Goal: Find specific page/section: Find specific page/section

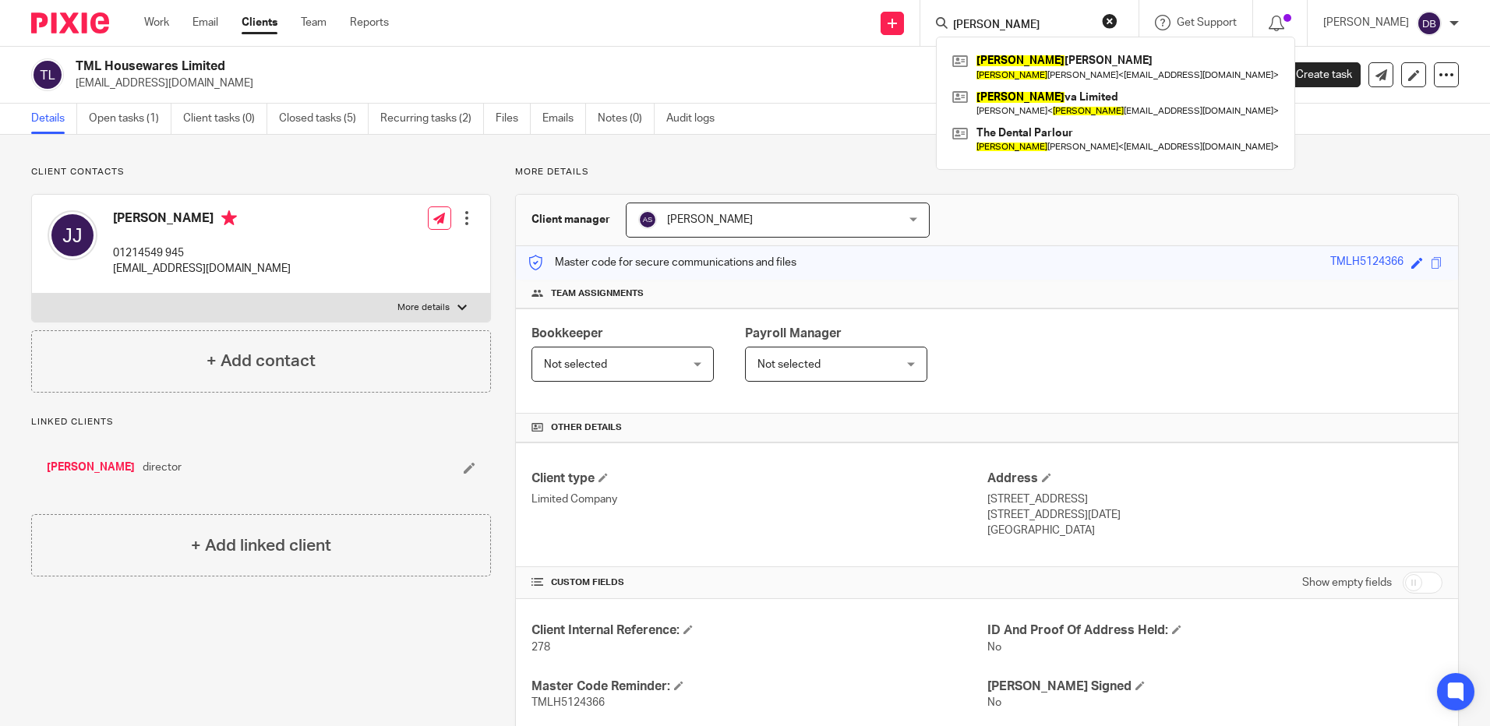
click at [1118, 21] on button "reset" at bounding box center [1110, 21] width 16 height 16
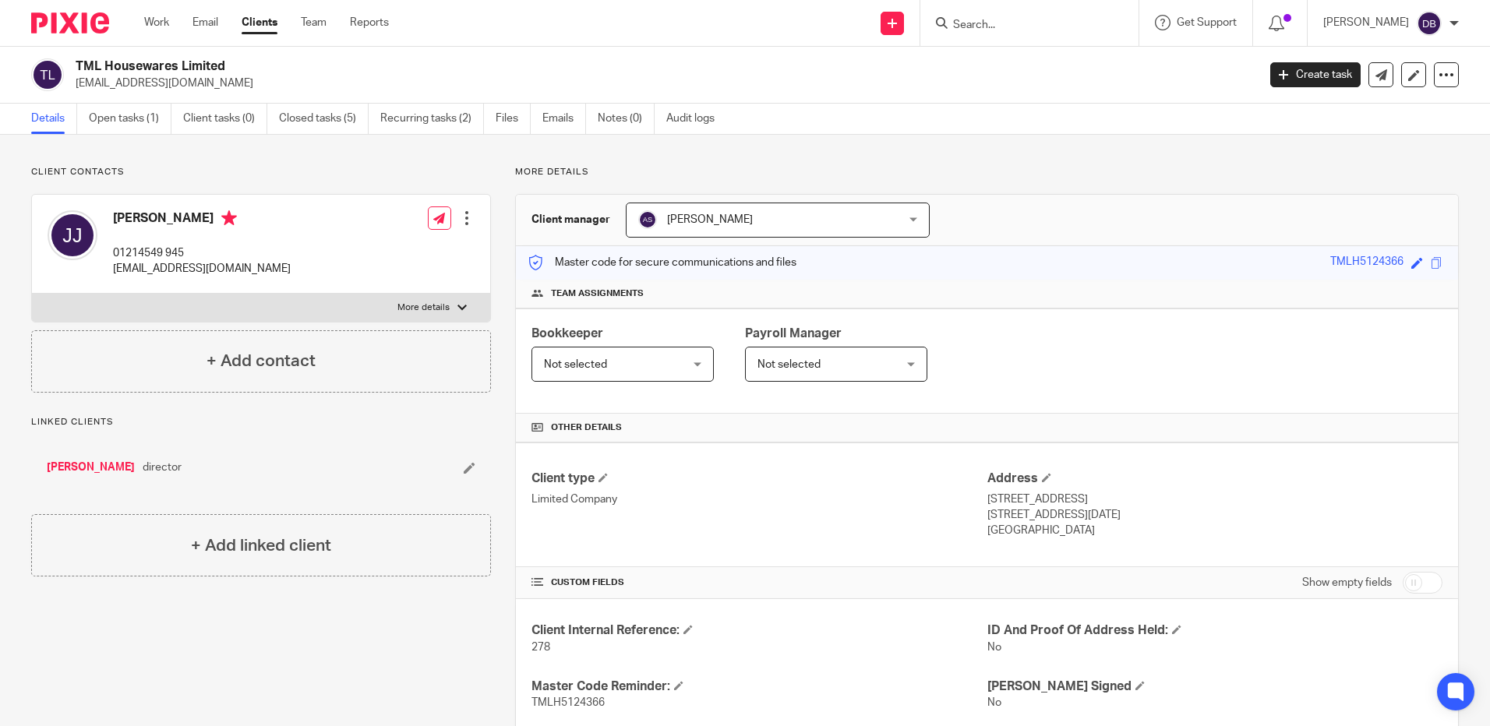
click at [1118, 21] on form at bounding box center [1035, 22] width 166 height 19
click at [1072, 19] on input "Search" at bounding box center [1022, 26] width 140 height 14
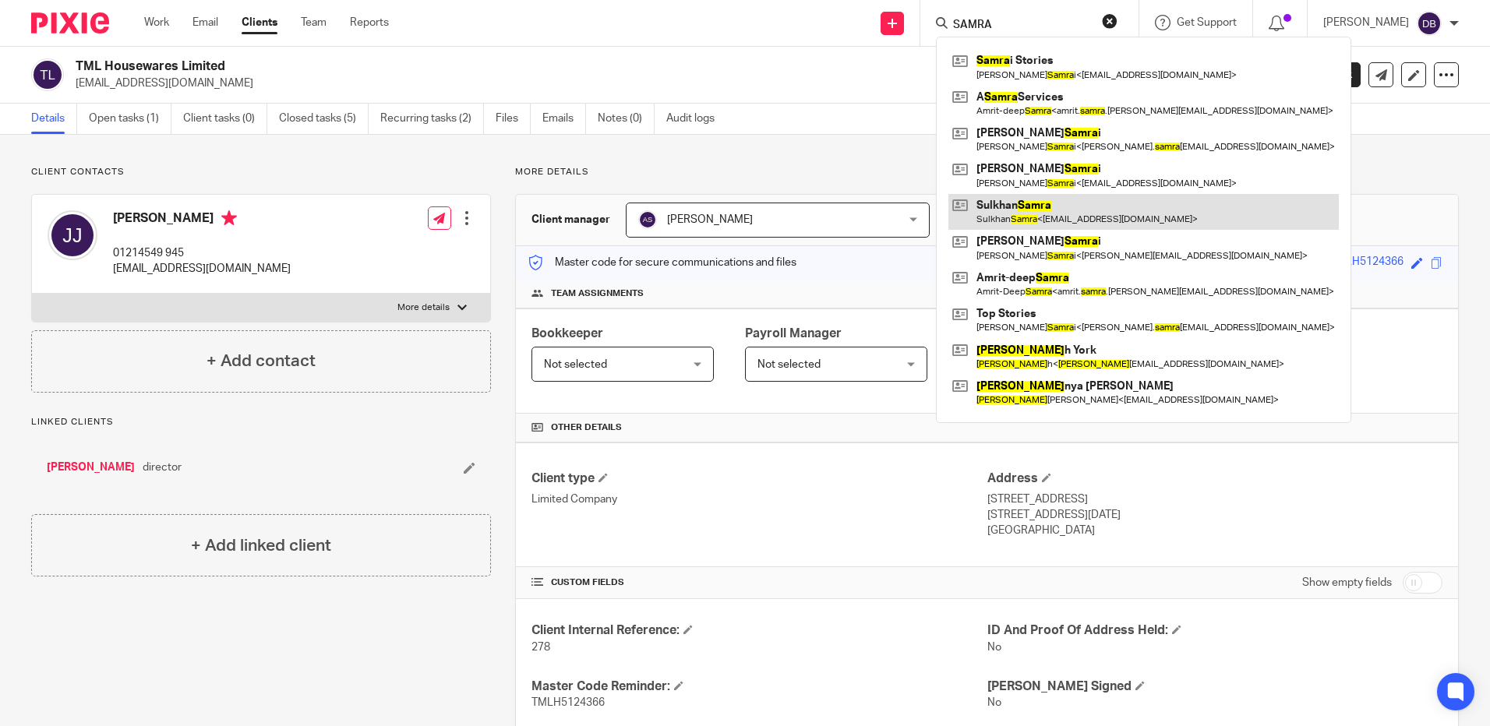
type input "SAMRA"
click at [1073, 211] on link at bounding box center [1144, 212] width 390 height 36
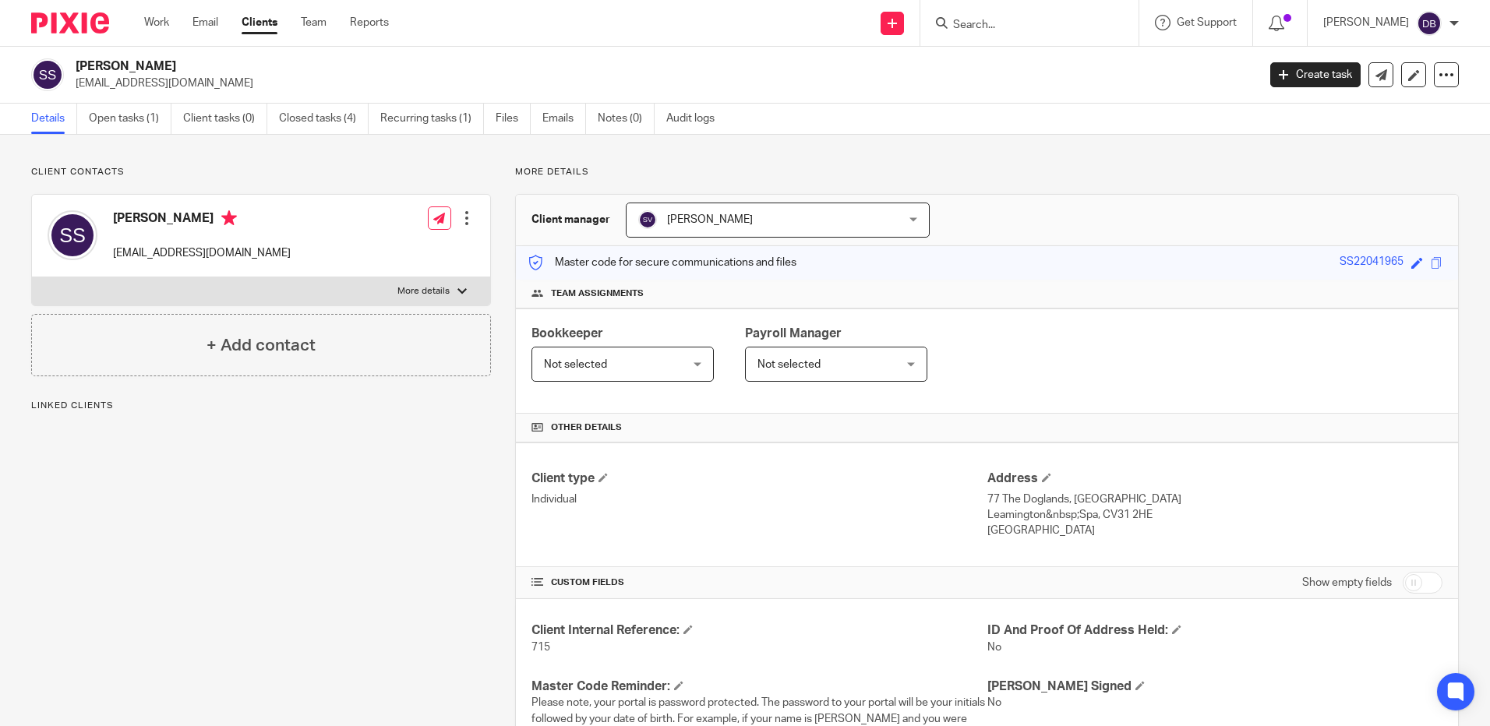
click at [149, 108] on link "Open tasks (1)" at bounding box center [130, 119] width 83 height 30
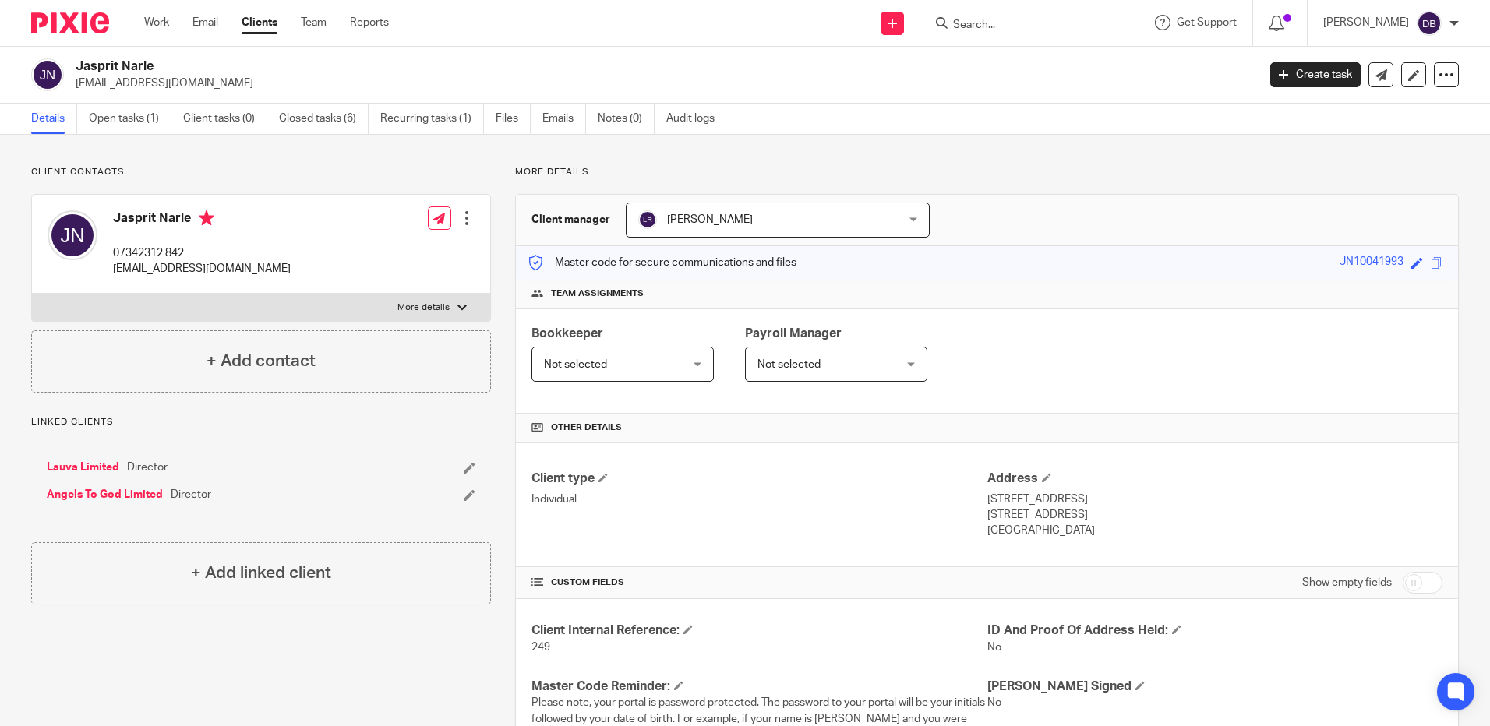
scroll to position [909, 0]
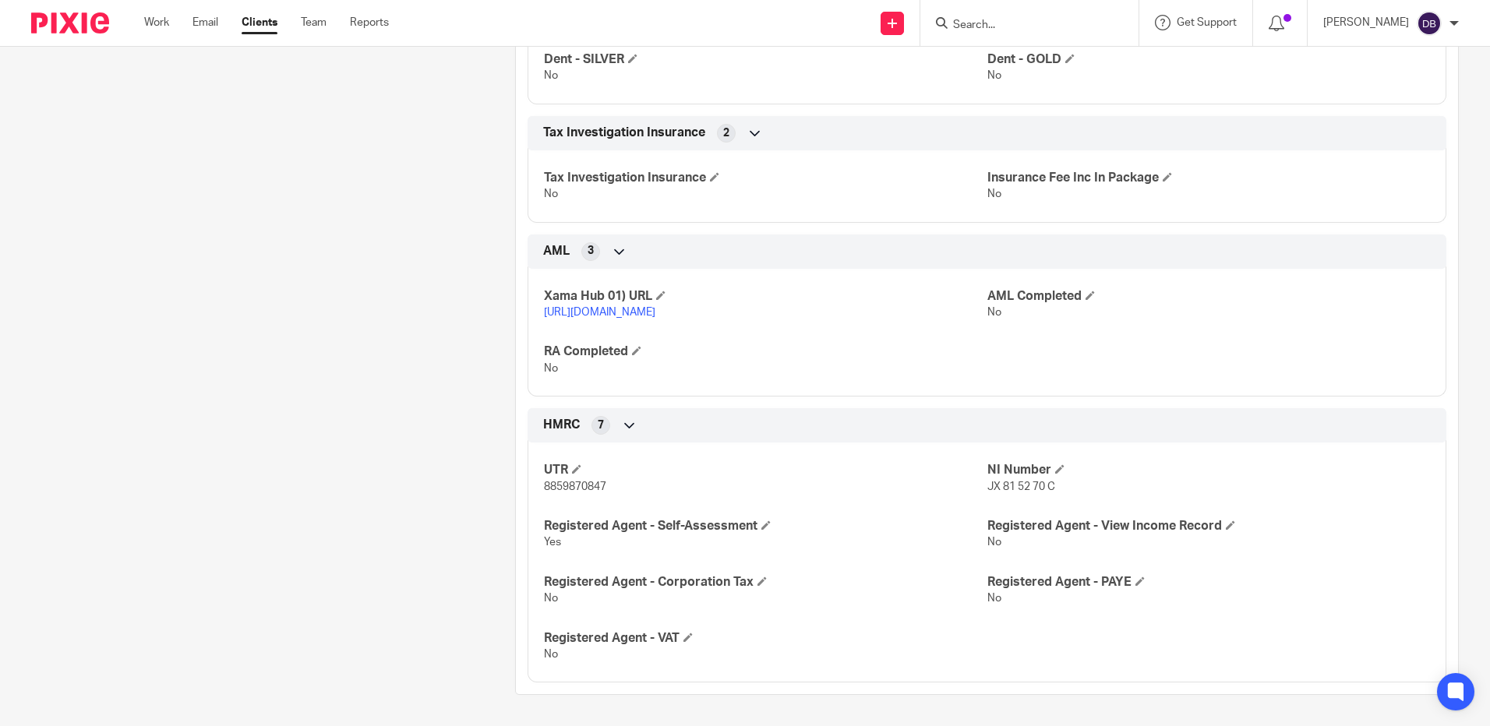
drag, startPoint x: 1027, startPoint y: 5, endPoint x: 1022, endPoint y: 16, distance: 12.2
click at [1022, 16] on div at bounding box center [1029, 23] width 218 height 46
click at [985, 30] on input "Search" at bounding box center [1022, 26] width 140 height 14
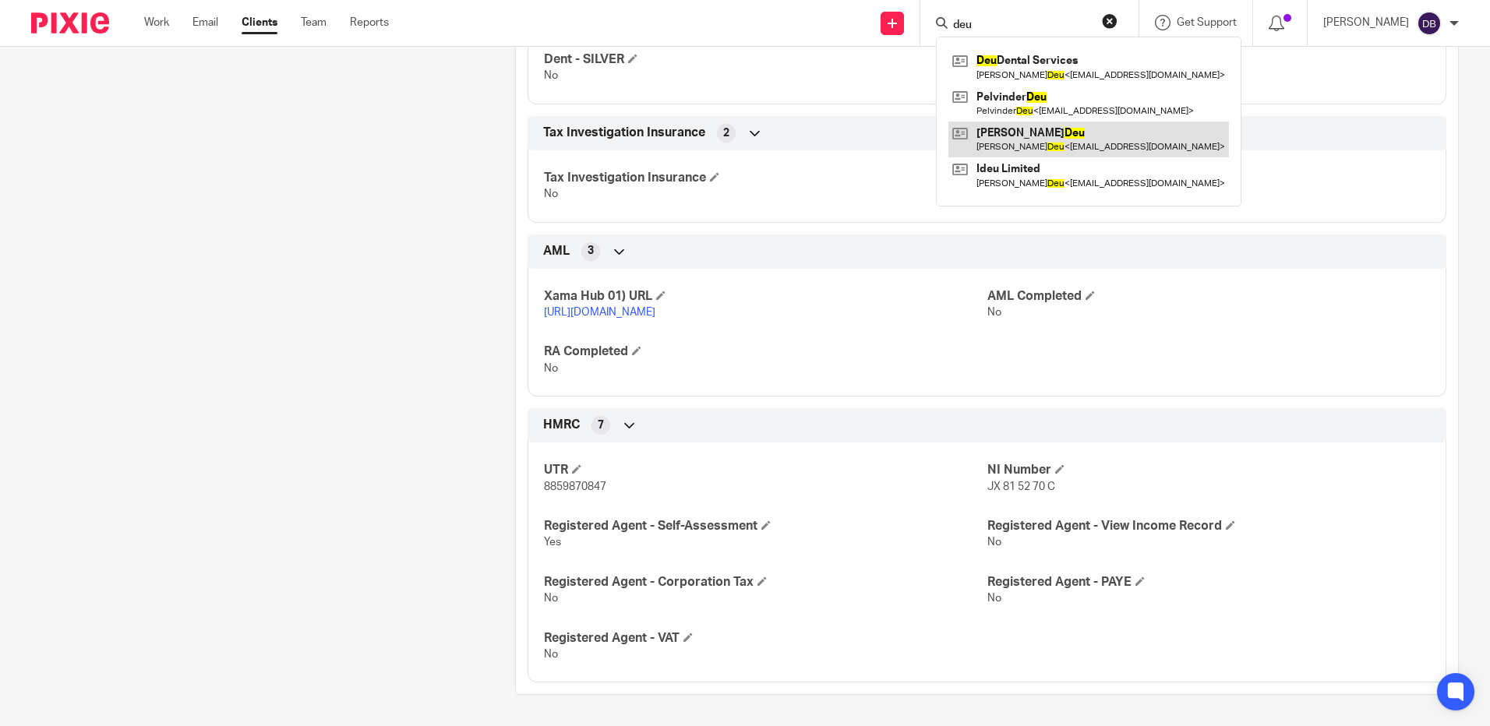
type input "deu"
click at [1070, 133] on link at bounding box center [1089, 140] width 281 height 36
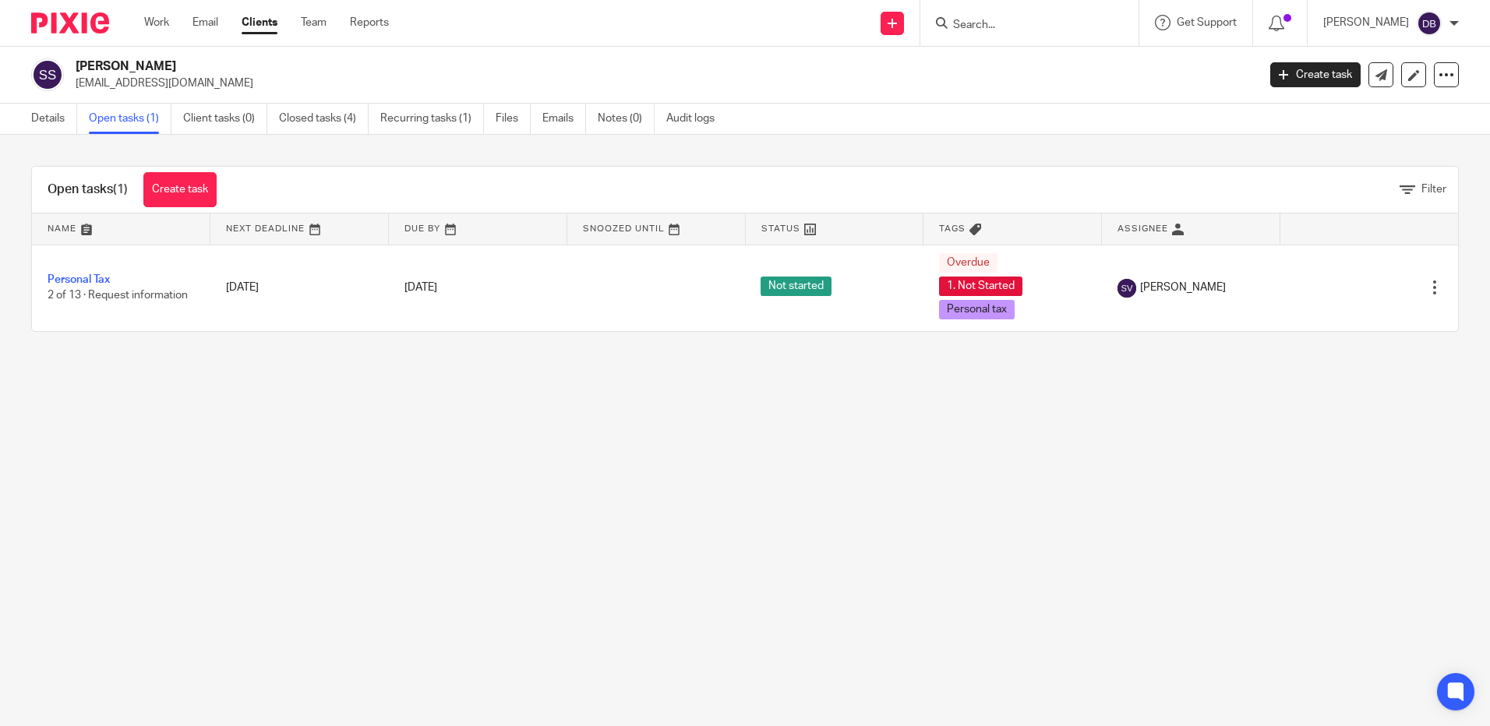
click at [991, 39] on div at bounding box center [1029, 23] width 218 height 46
click at [994, 31] on input "Search" at bounding box center [1022, 26] width 140 height 14
type input "sul"
click at [64, 100] on div "Sulkhan Samra samsamra2204@gmail.com Create task Update from Companies House Ex…" at bounding box center [745, 75] width 1490 height 57
click at [55, 113] on link "Details" at bounding box center [54, 119] width 46 height 30
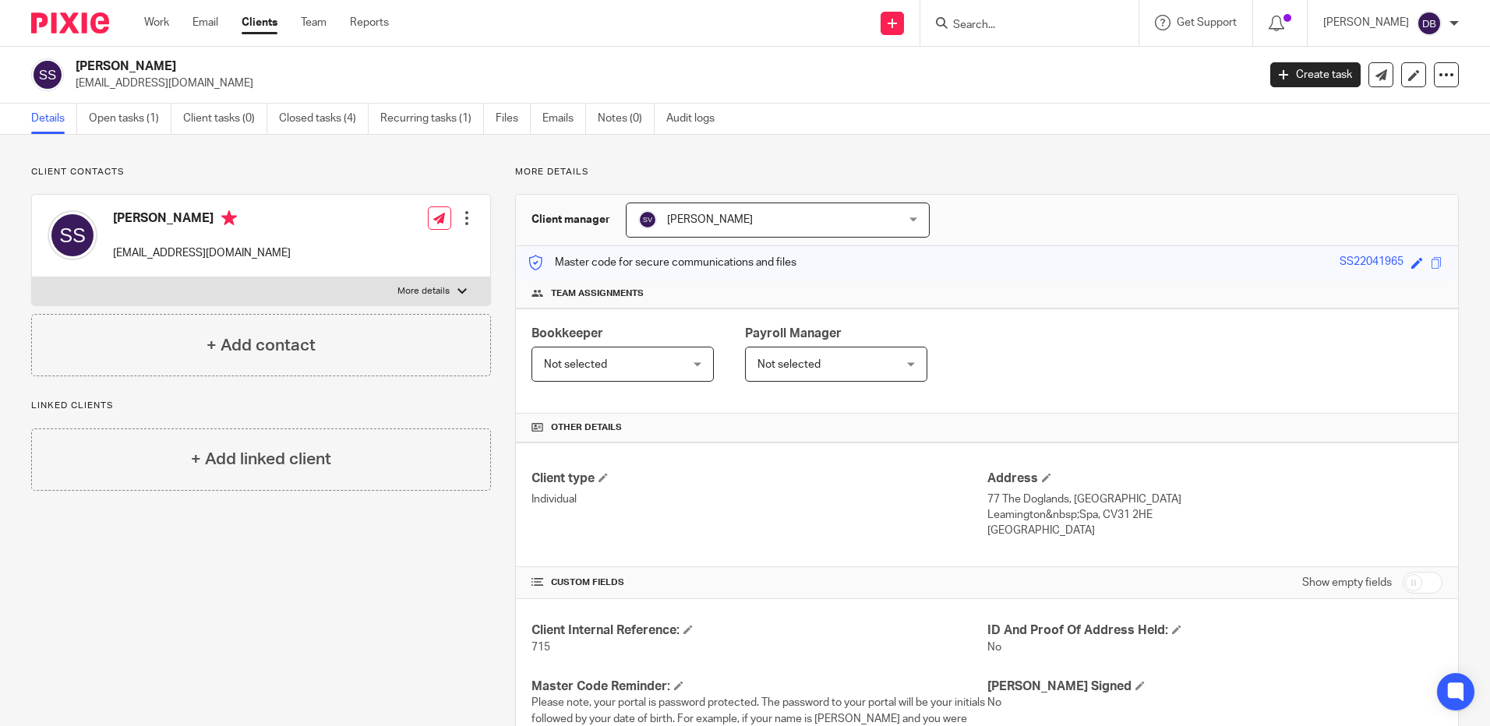
click at [430, 280] on label "More details" at bounding box center [261, 291] width 458 height 28
click at [32, 277] on input "More details" at bounding box center [31, 277] width 1 height 1
checkbox input "true"
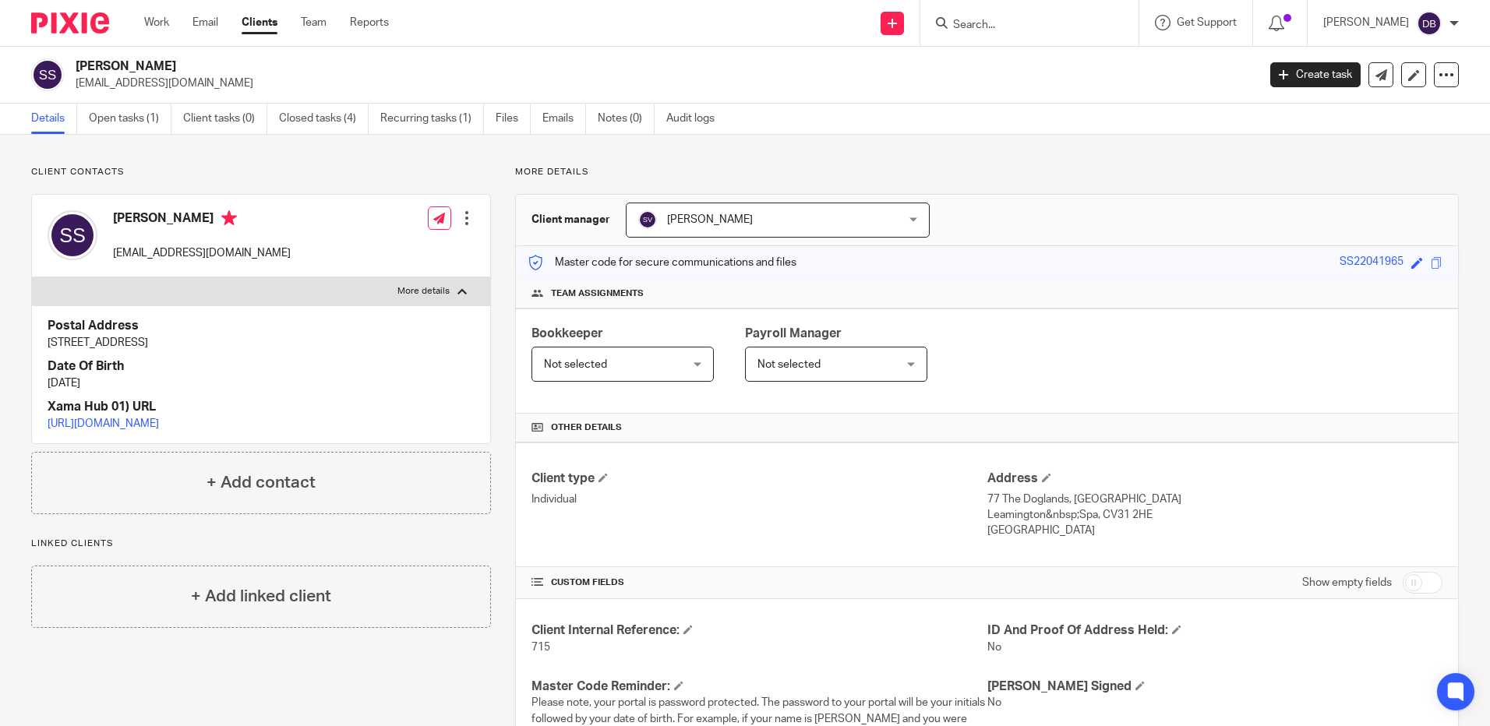
scroll to position [267, 0]
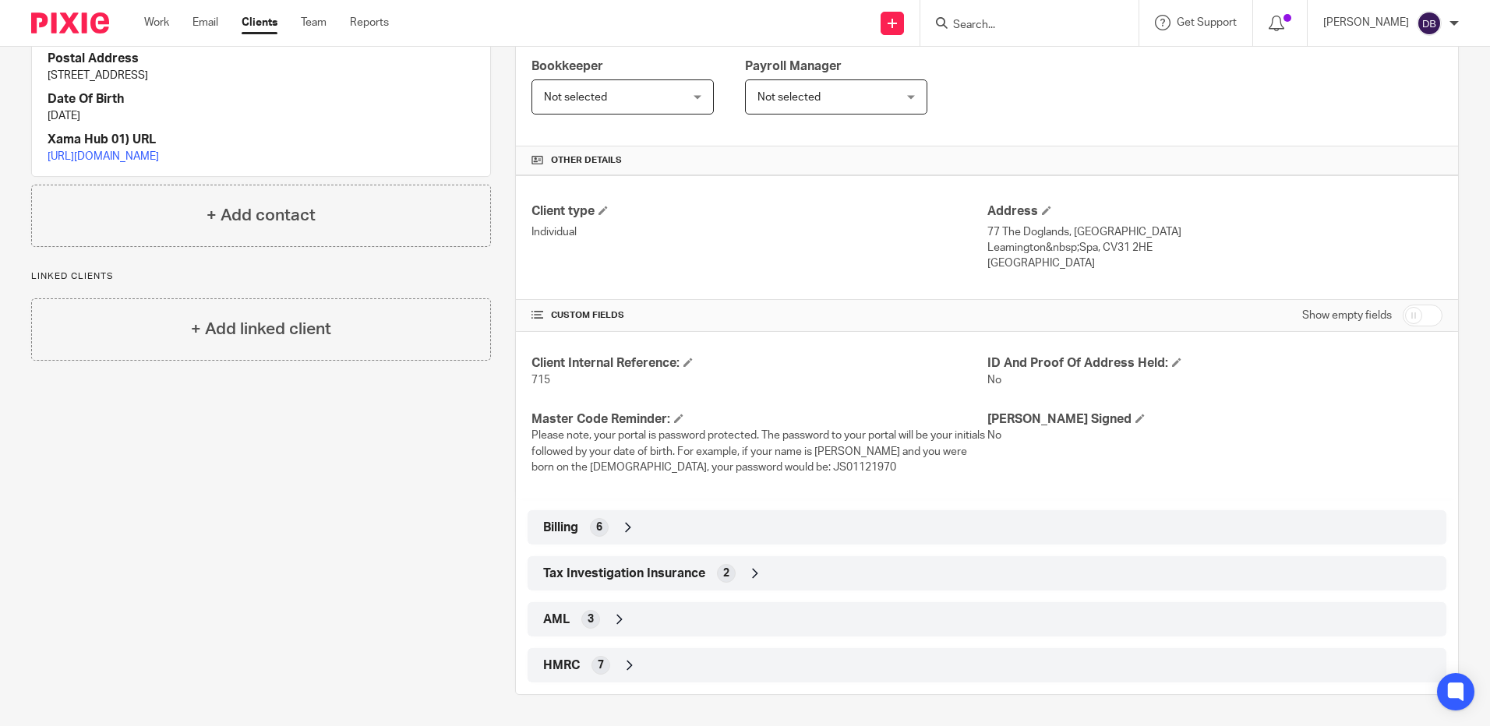
click at [678, 660] on div "HMRC 7" at bounding box center [987, 665] width 896 height 26
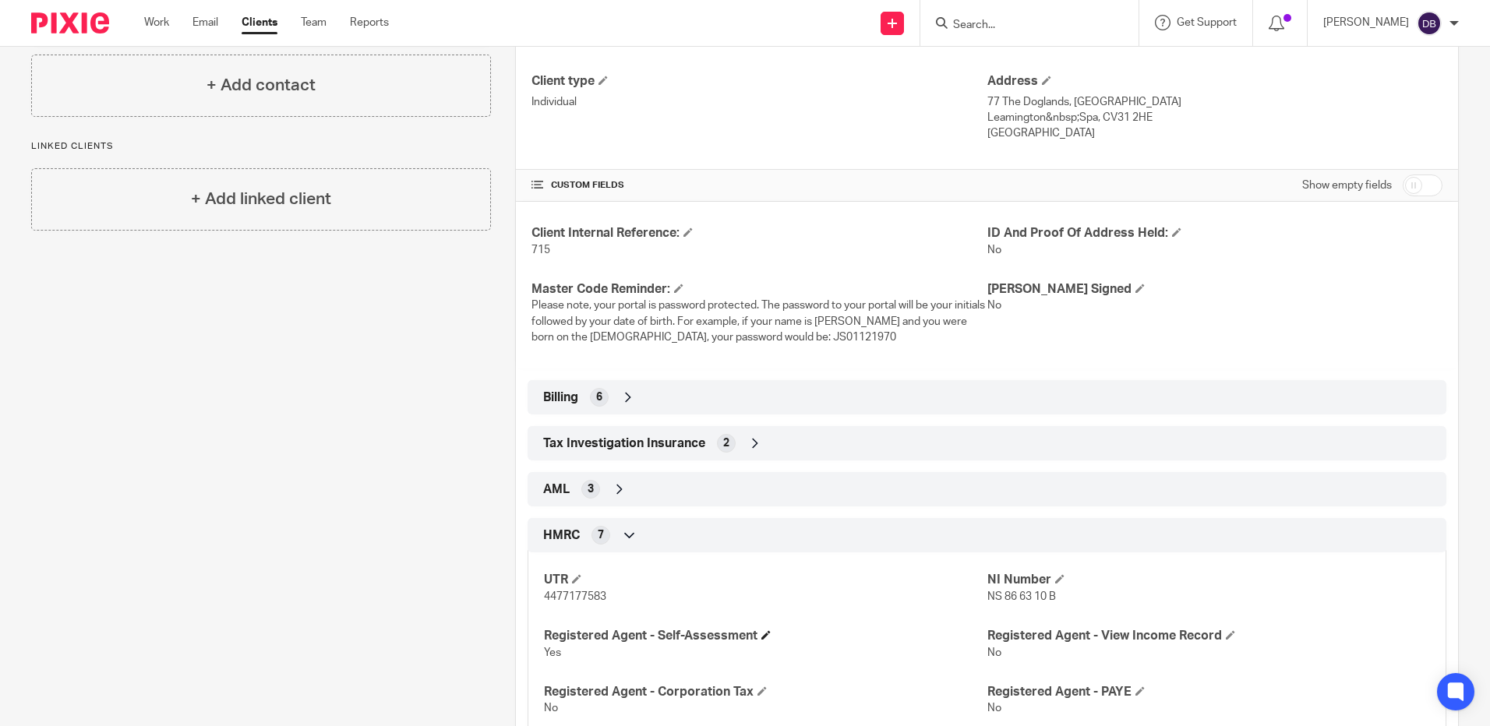
scroll to position [508, 0]
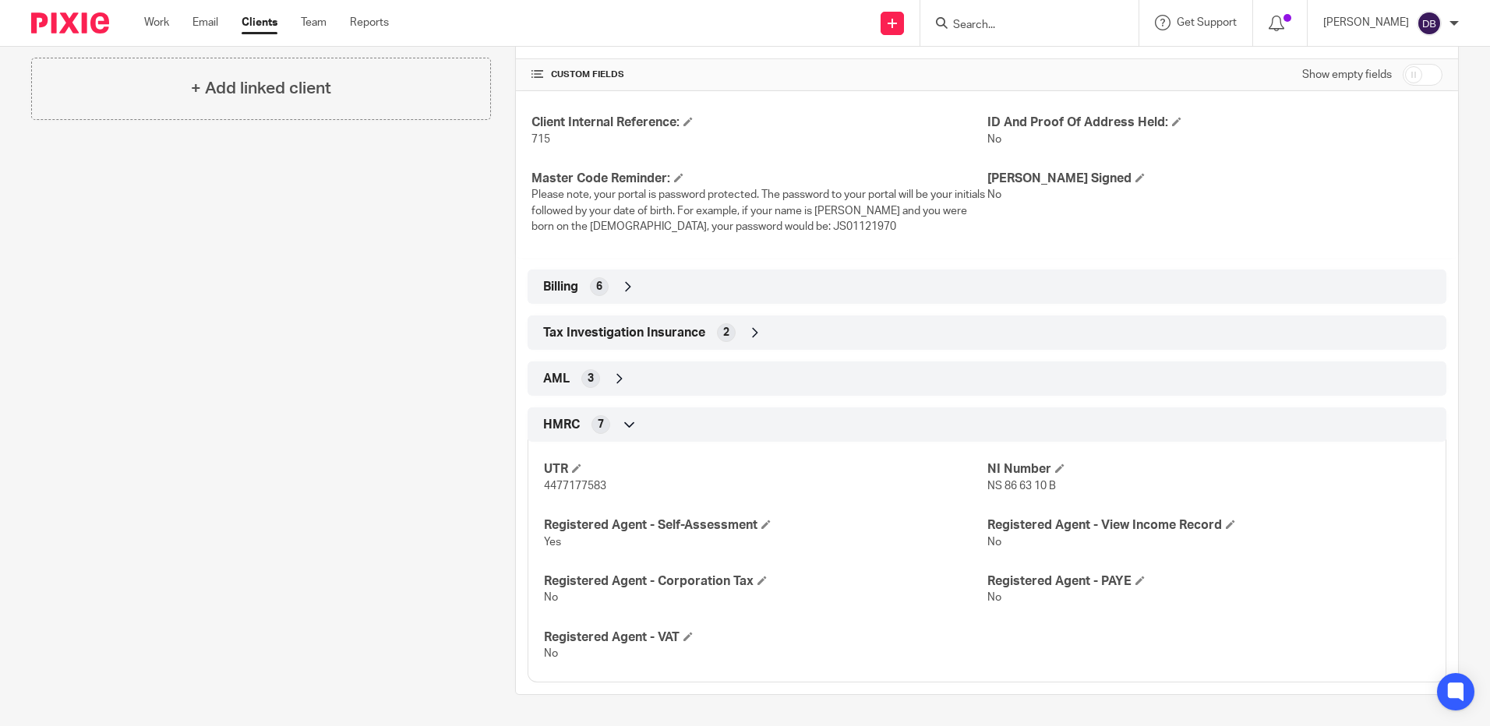
click at [790, 373] on div "AML 3" at bounding box center [987, 379] width 896 height 26
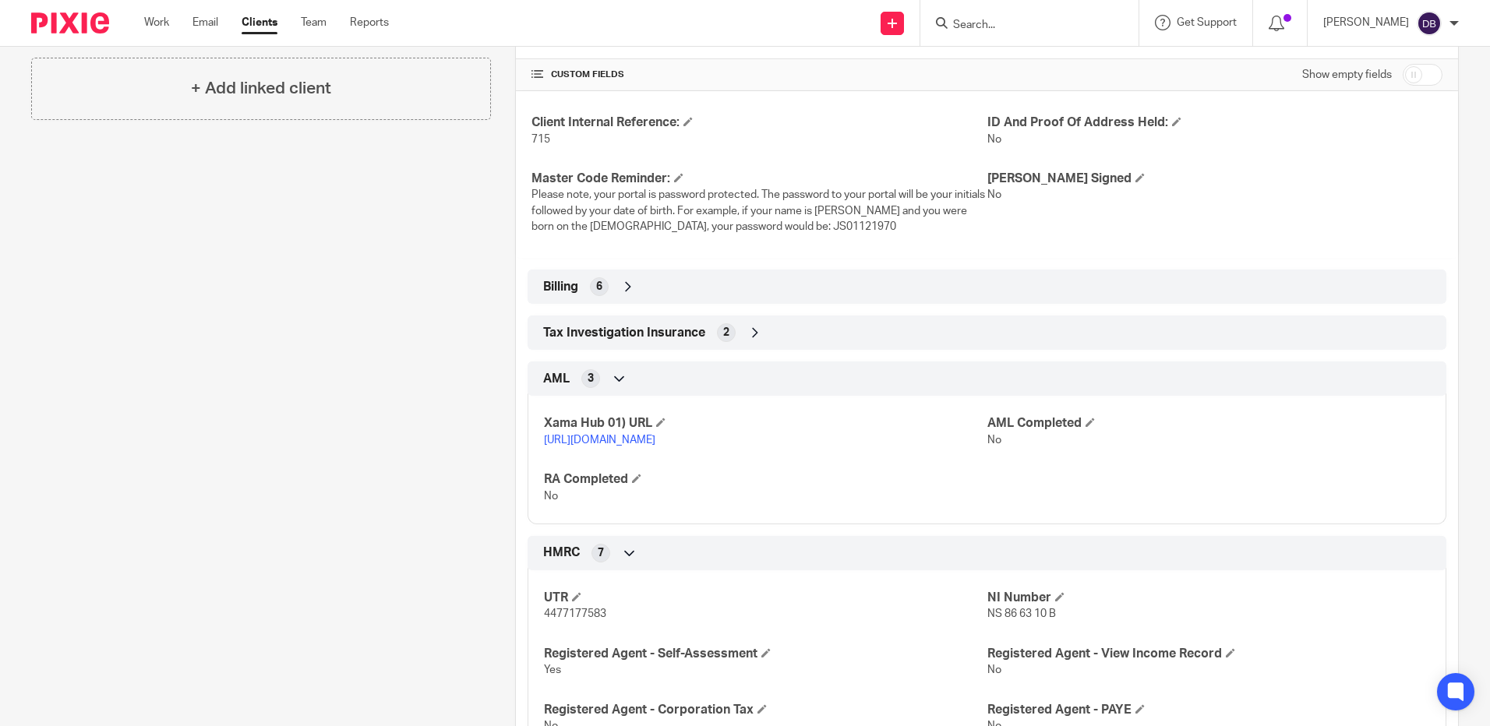
click at [832, 265] on div "Client type Individual Address 77 The Doglands, Whitnash Leamington&nbsp;Spa, C…" at bounding box center [987, 373] width 942 height 876
click at [821, 283] on div "Billing 6" at bounding box center [987, 287] width 896 height 26
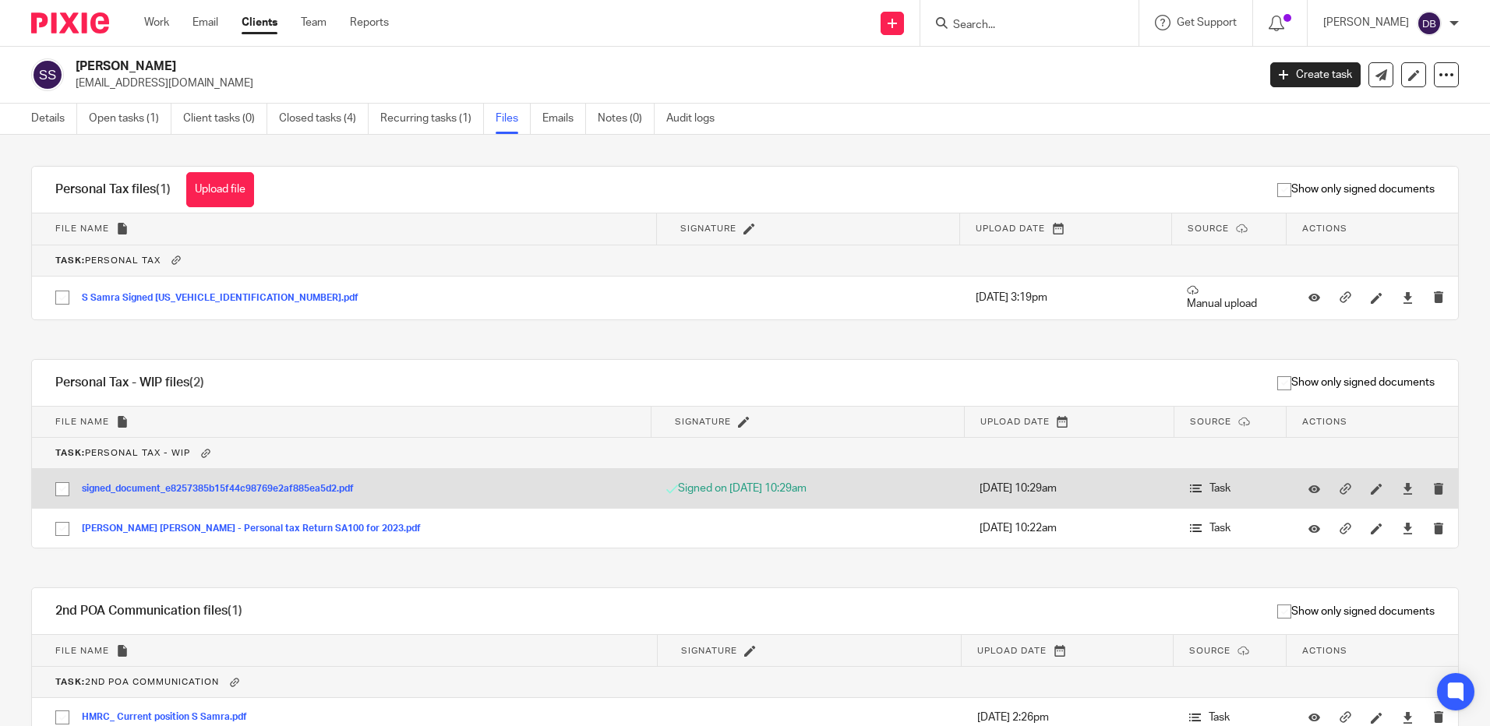
click at [1302, 490] on div at bounding box center [1313, 488] width 23 height 23
click at [1309, 492] on icon at bounding box center [1315, 489] width 12 height 12
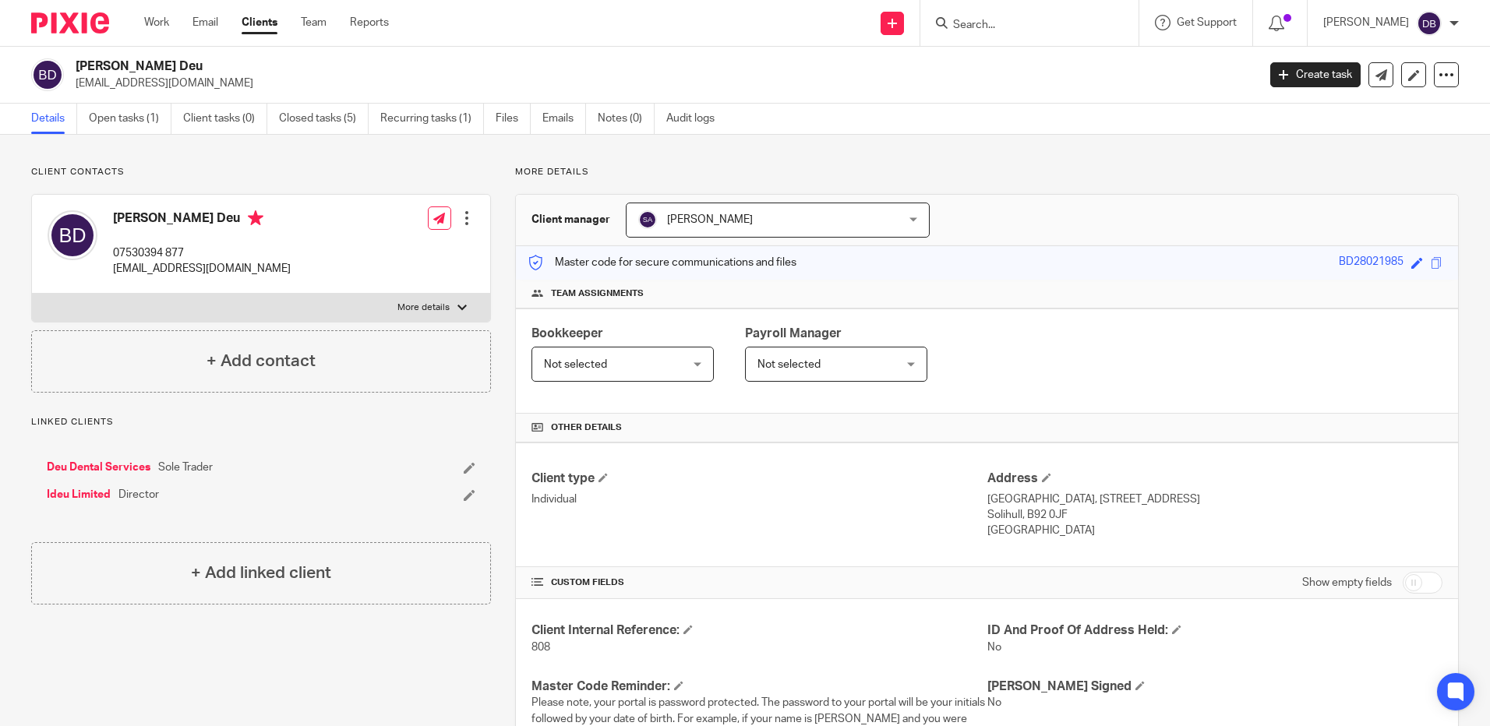
click at [113, 465] on link "Deu Dental Services" at bounding box center [99, 468] width 104 height 16
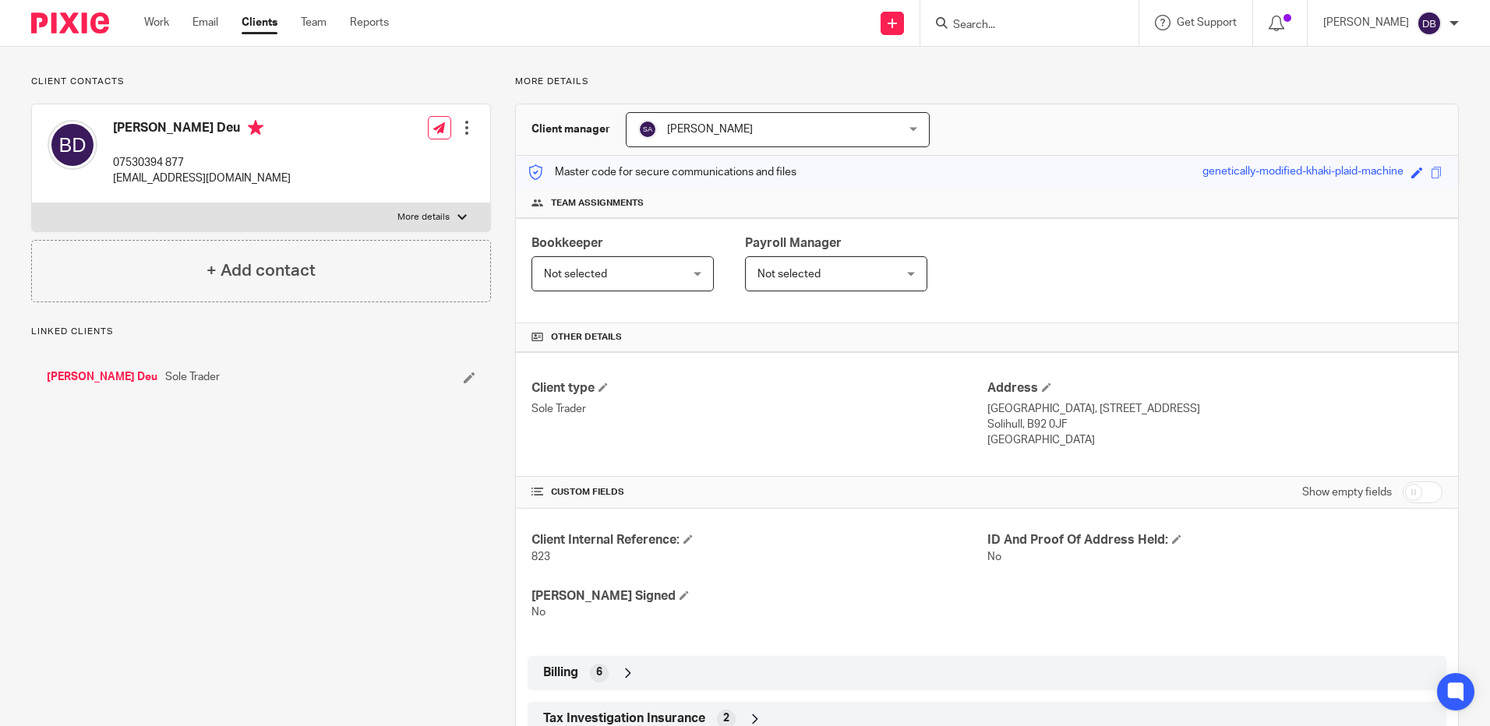
scroll to position [190, 0]
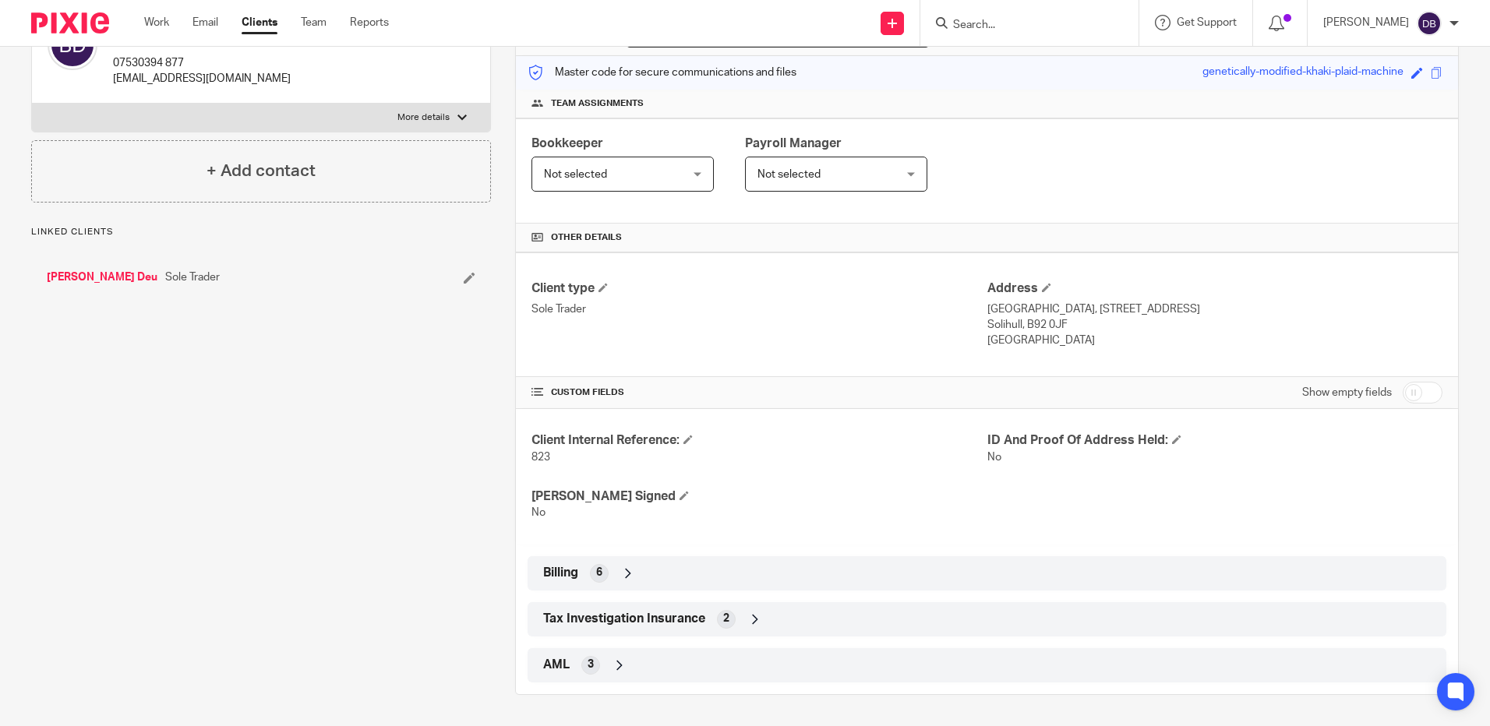
click at [649, 565] on div "Billing 6" at bounding box center [987, 573] width 896 height 26
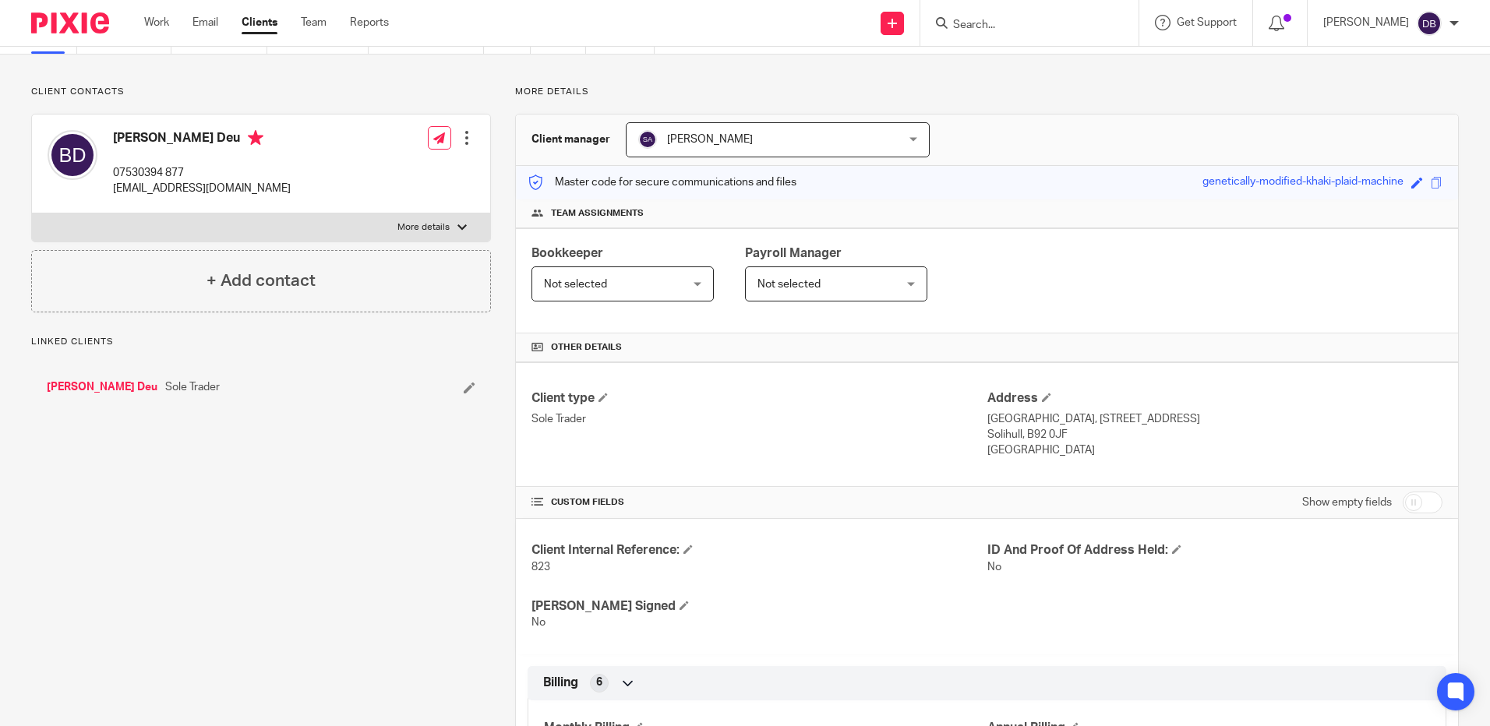
scroll to position [62, 0]
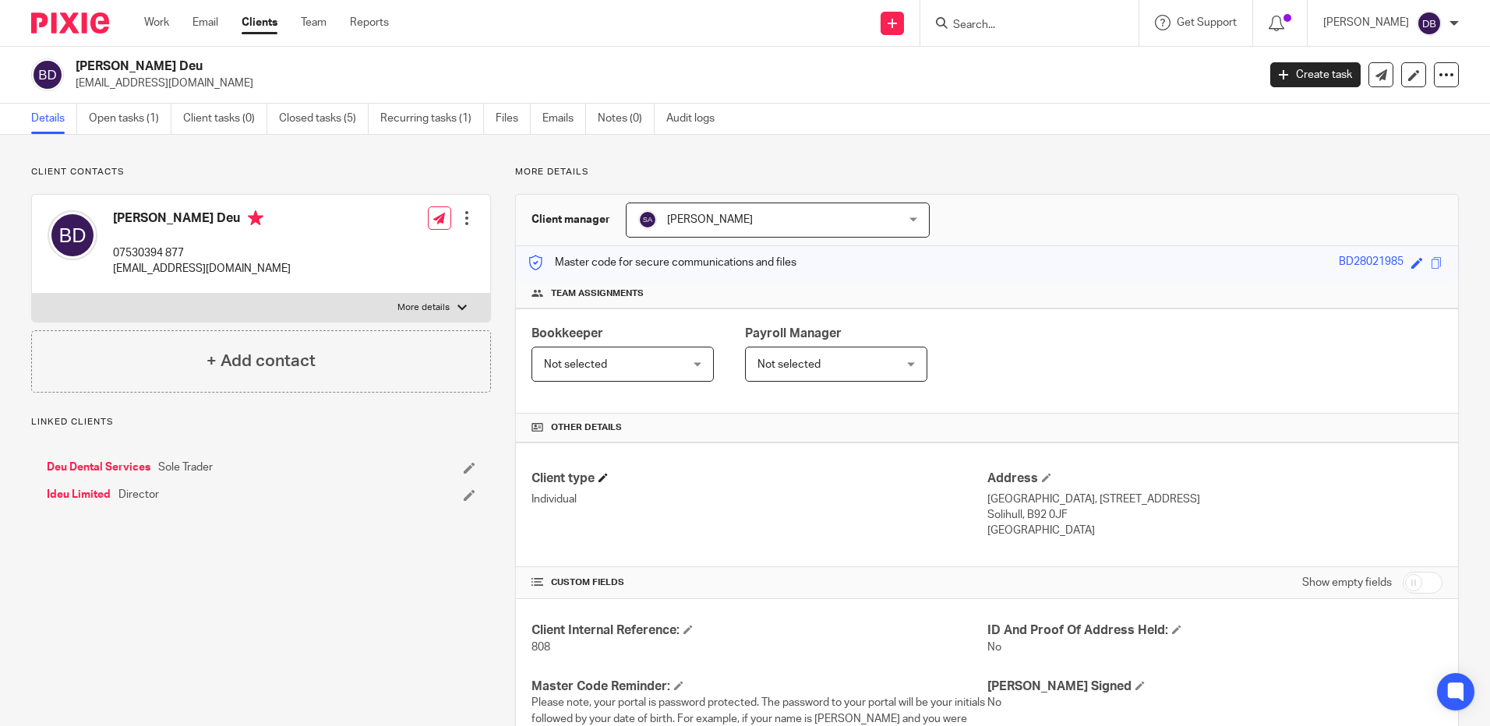
scroll to position [267, 0]
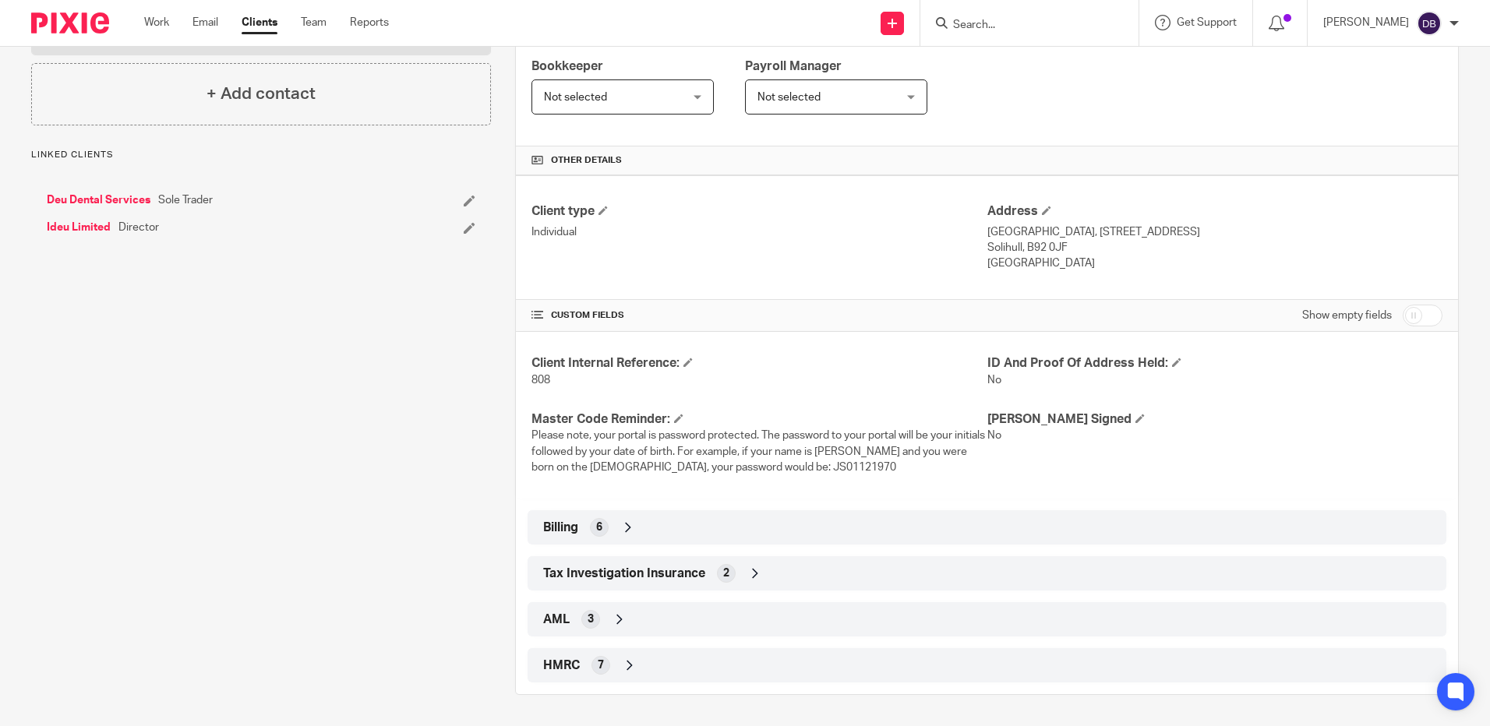
click at [633, 537] on div "Billing 6" at bounding box center [987, 527] width 896 height 26
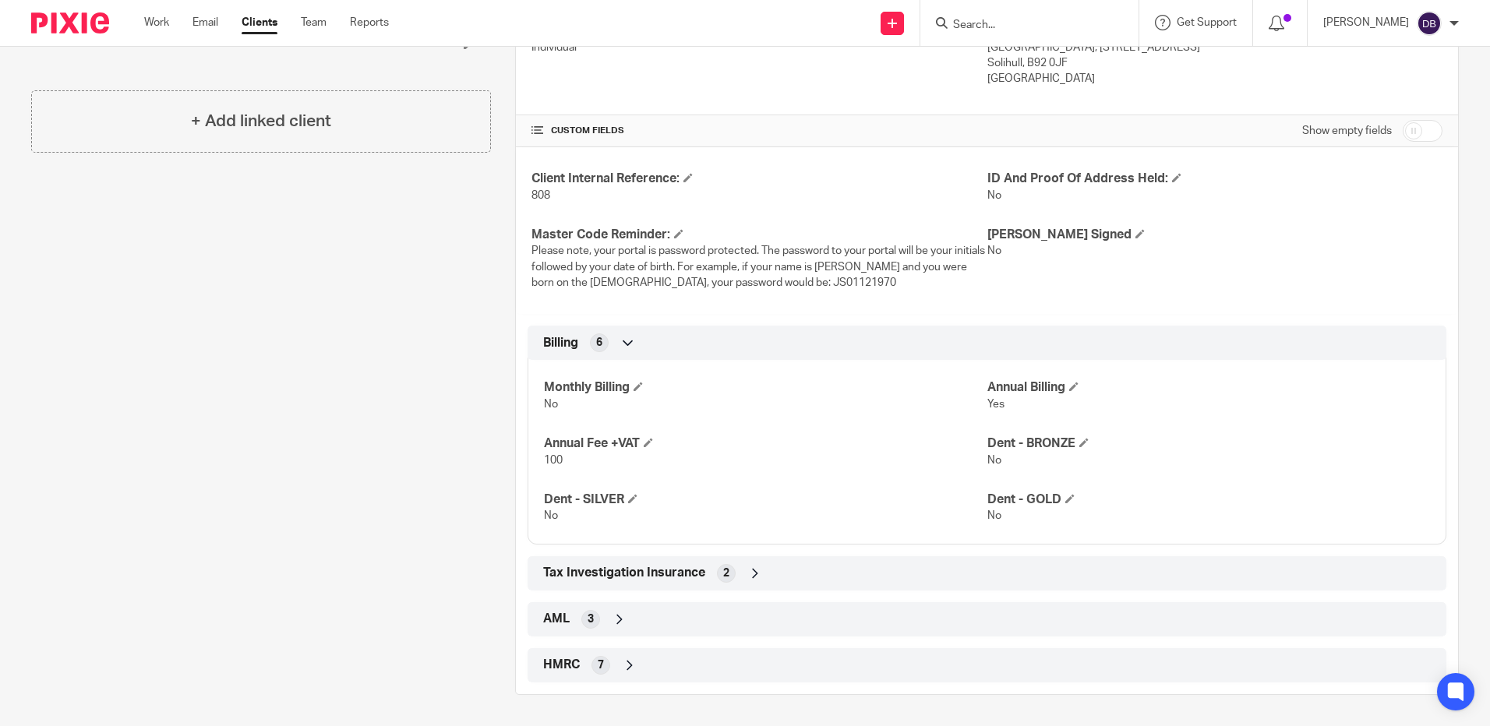
scroll to position [0, 0]
